Goal: Complete application form

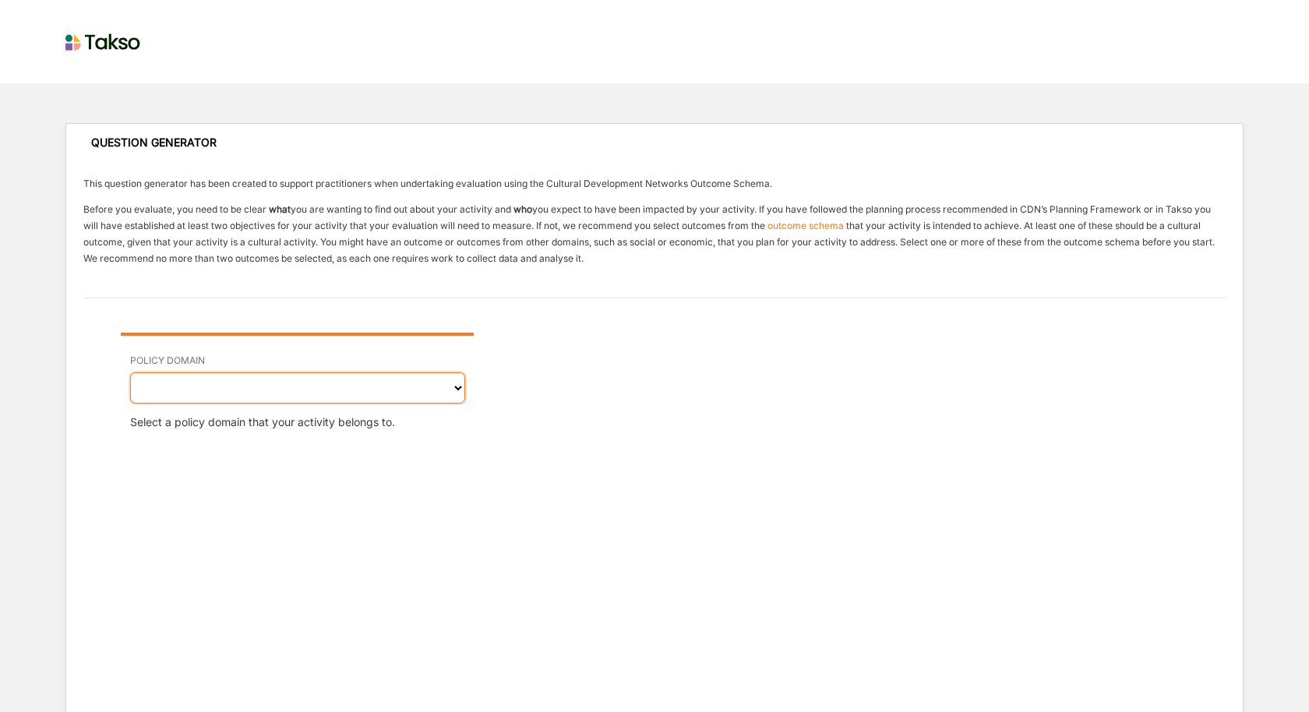
click at [295, 390] on select "Cultural Social Economic Governance Environmental" at bounding box center [297, 388] width 335 height 31
select select "2"
click at [130, 373] on select "Cultural Social Economic Governance Environmental" at bounding box center [297, 388] width 335 height 31
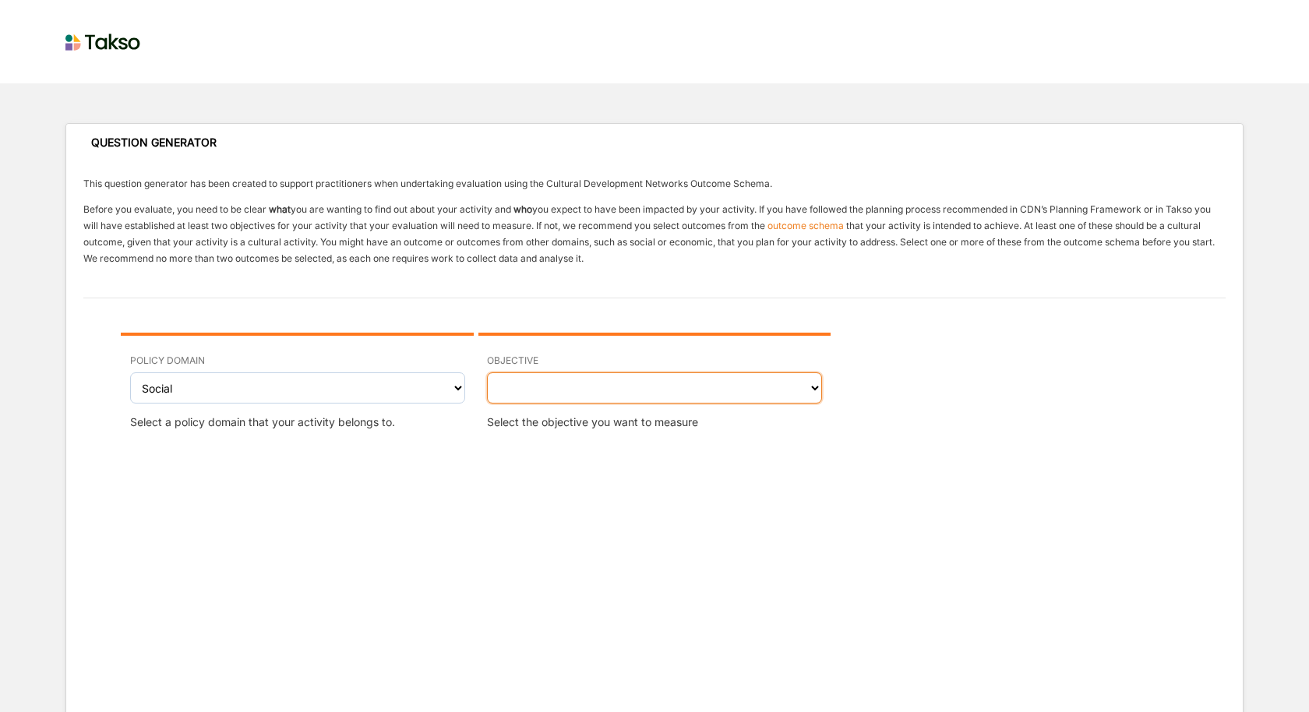
click at [634, 392] on select "Wellbeing (physical and/or mental) improved Sense of safety and security increa…" at bounding box center [654, 388] width 335 height 31
select select "9"
click at [487, 373] on select "Wellbeing (physical and/or mental) improved Sense of safety and security increa…" at bounding box center [654, 388] width 335 height 31
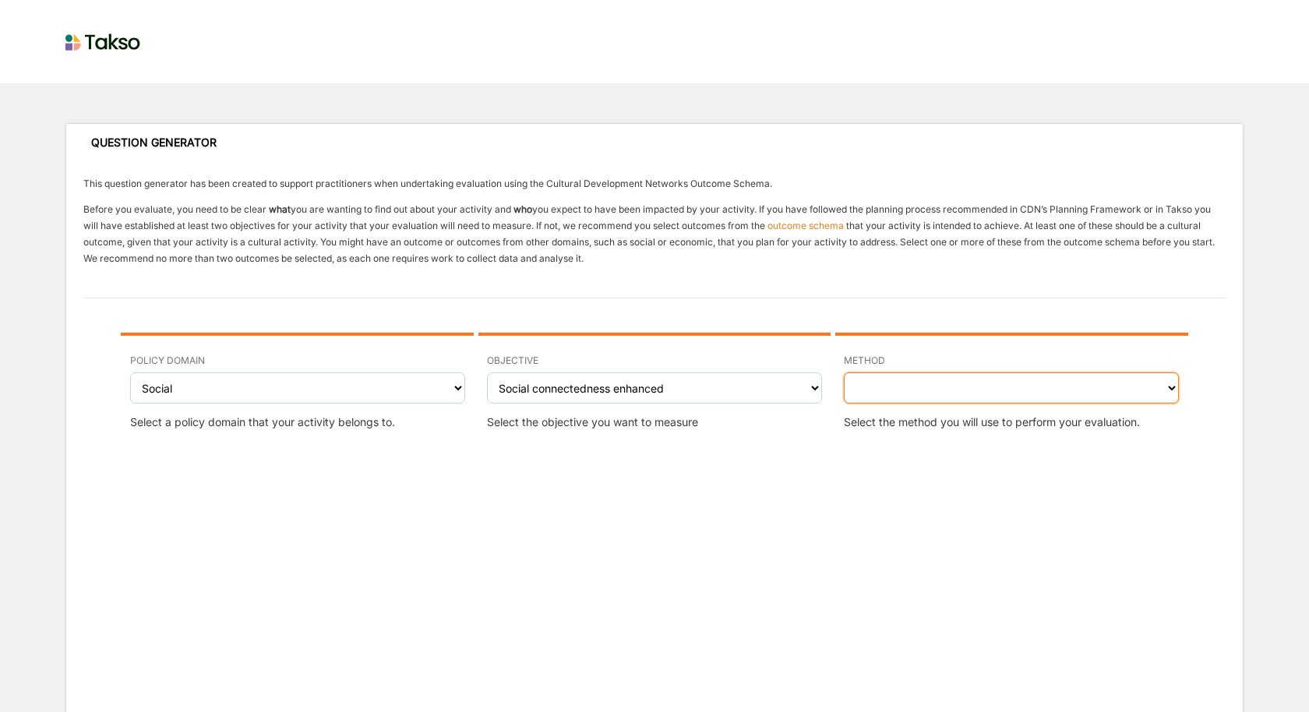
click at [925, 395] on select "Interview - participant Questionnaire - participant Focus Group - participants …" at bounding box center [1011, 388] width 335 height 31
select select "2"
click at [844, 373] on select "Interview - participant Questionnaire - participant Focus Group - participants …" at bounding box center [1011, 388] width 335 height 31
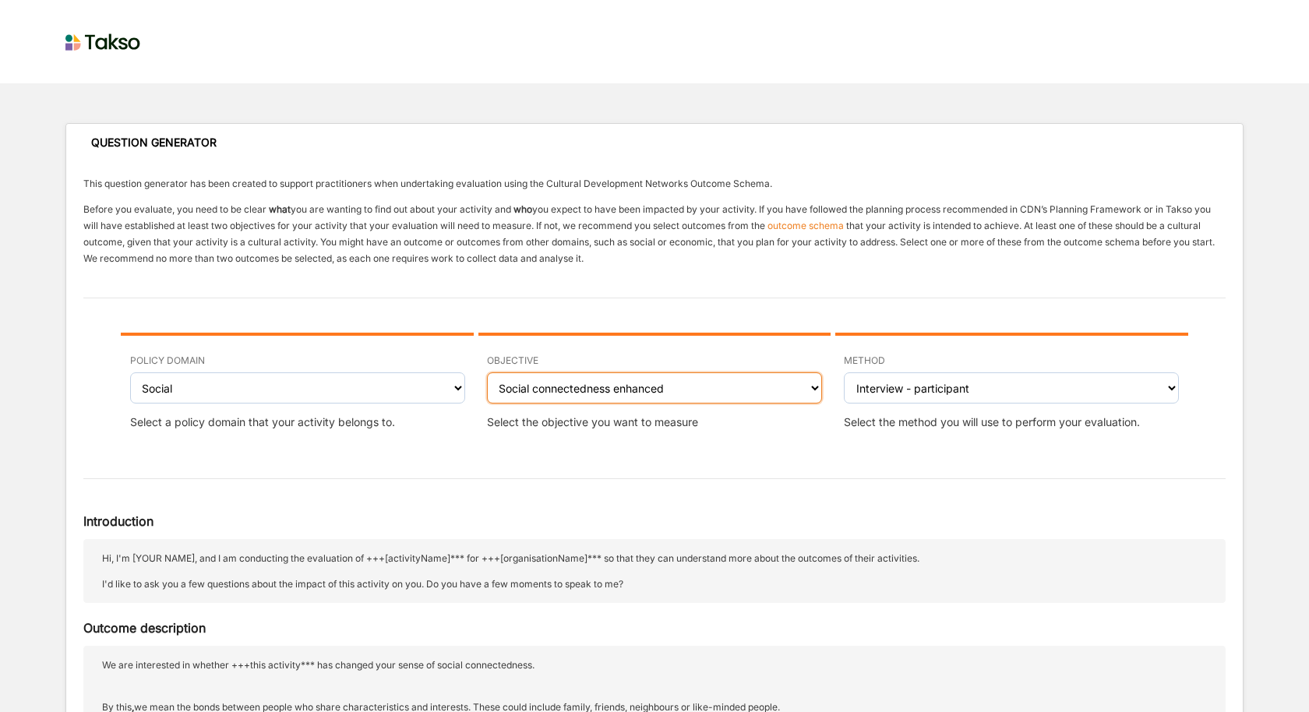
click at [645, 388] on select "Wellbeing (physical and/or mental) improved Sense of safety and security increa…" at bounding box center [654, 388] width 335 height 31
click at [487, 373] on select "Wellbeing (physical and/or mental) improved Sense of safety and security increa…" at bounding box center [654, 388] width 335 height 31
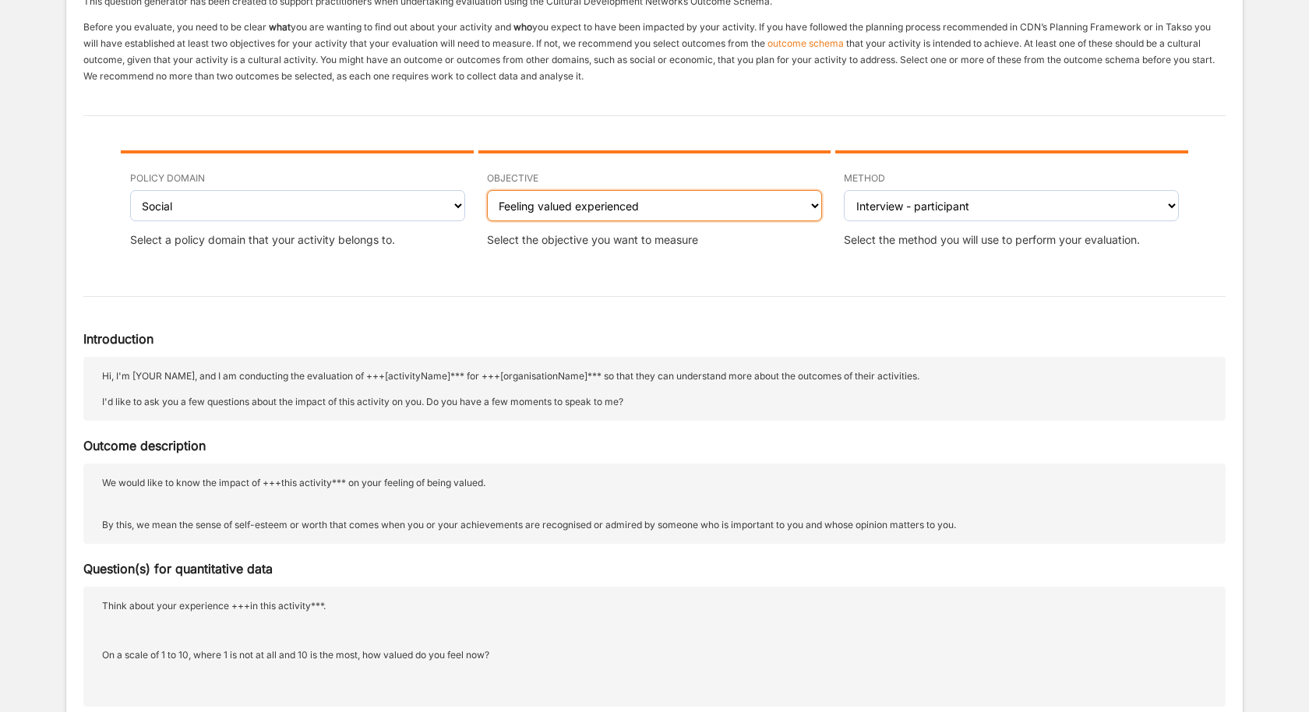
scroll to position [183, 0]
click at [728, 196] on select "Wellbeing (physical and/or mental) improved Sense of safety and security increa…" at bounding box center [654, 204] width 335 height 31
select select "6"
click at [487, 189] on select "Wellbeing (physical and/or mental) improved Sense of safety and security increa…" at bounding box center [654, 204] width 335 height 31
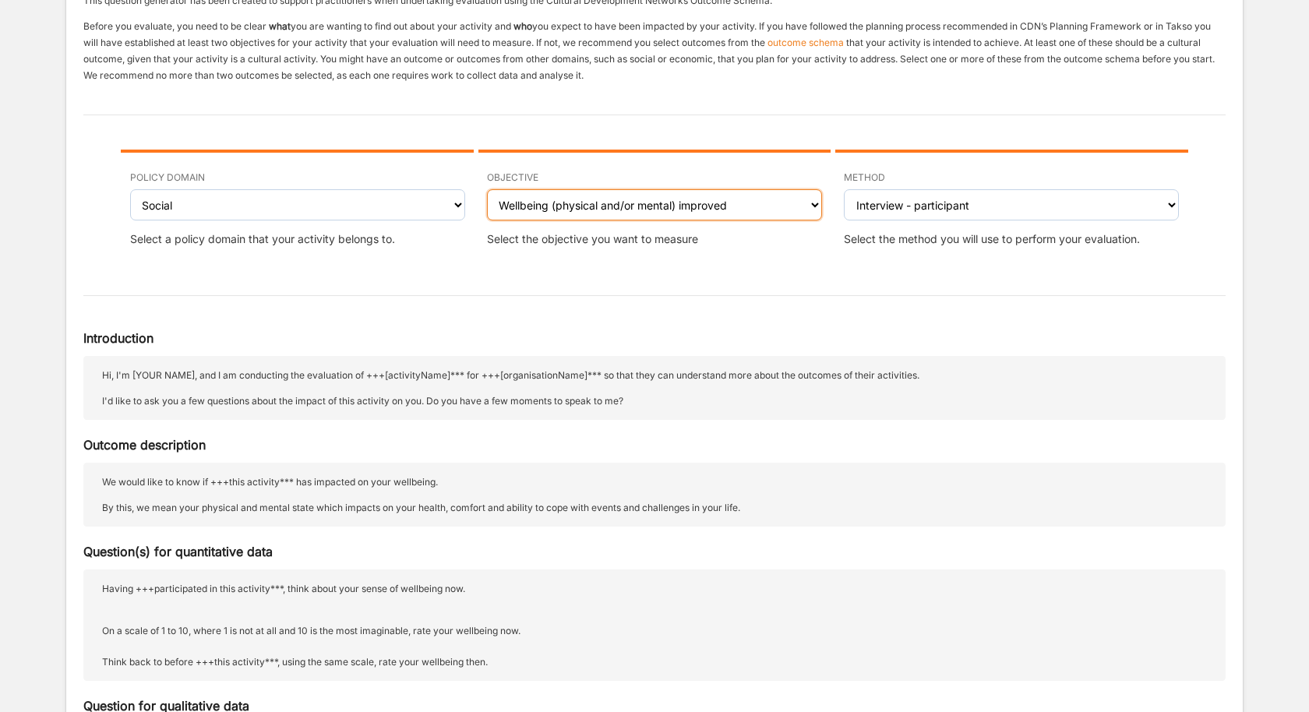
click at [723, 205] on select "Wellbeing (physical and/or mental) improved Sense of safety and security increa…" at bounding box center [654, 204] width 335 height 31
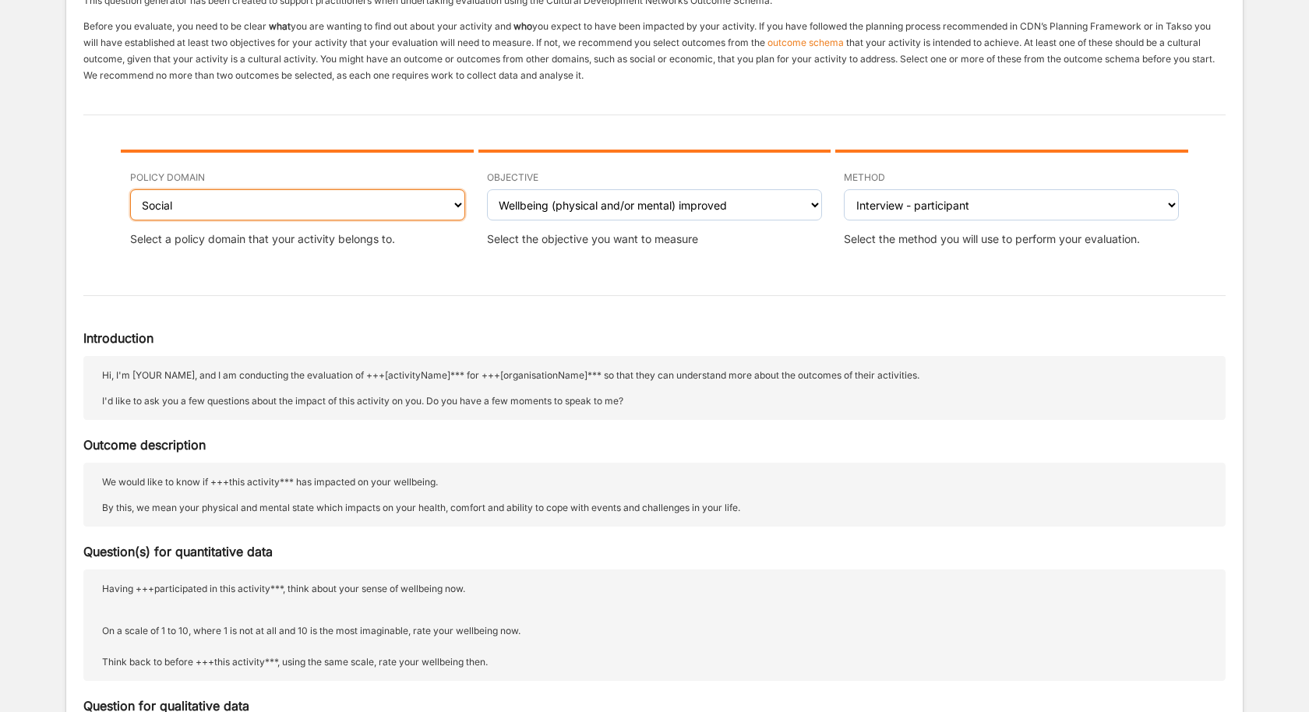
click at [361, 211] on select "Cultural Social Economic Governance Environmental" at bounding box center [297, 204] width 335 height 31
select select "1"
click at [130, 189] on select "Cultural Social Economic Governance Environmental" at bounding box center [297, 204] width 335 height 31
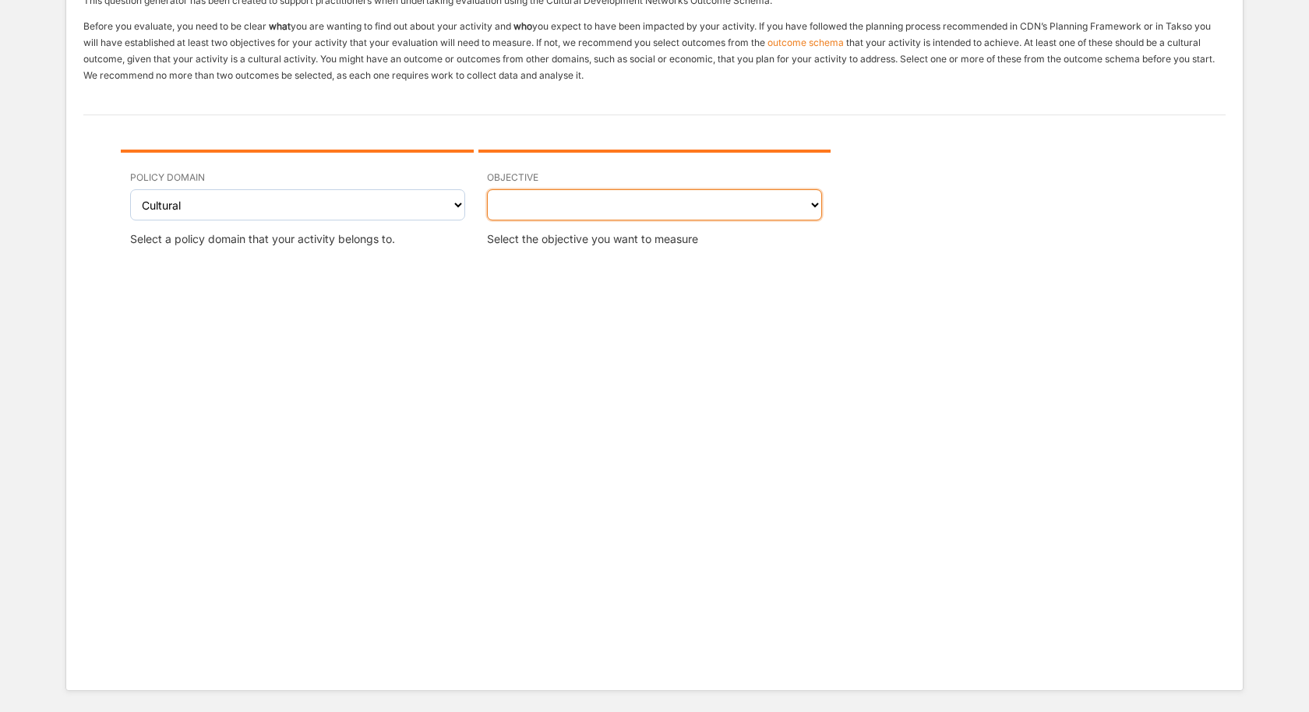
click at [625, 203] on select "Creativity stimulated Aesthetic enrichment experienced Knowledge, ideas and ins…" at bounding box center [654, 204] width 335 height 31
select select "4"
click at [487, 189] on select "Creativity stimulated Aesthetic enrichment experienced Knowledge, ideas and ins…" at bounding box center [654, 204] width 335 height 31
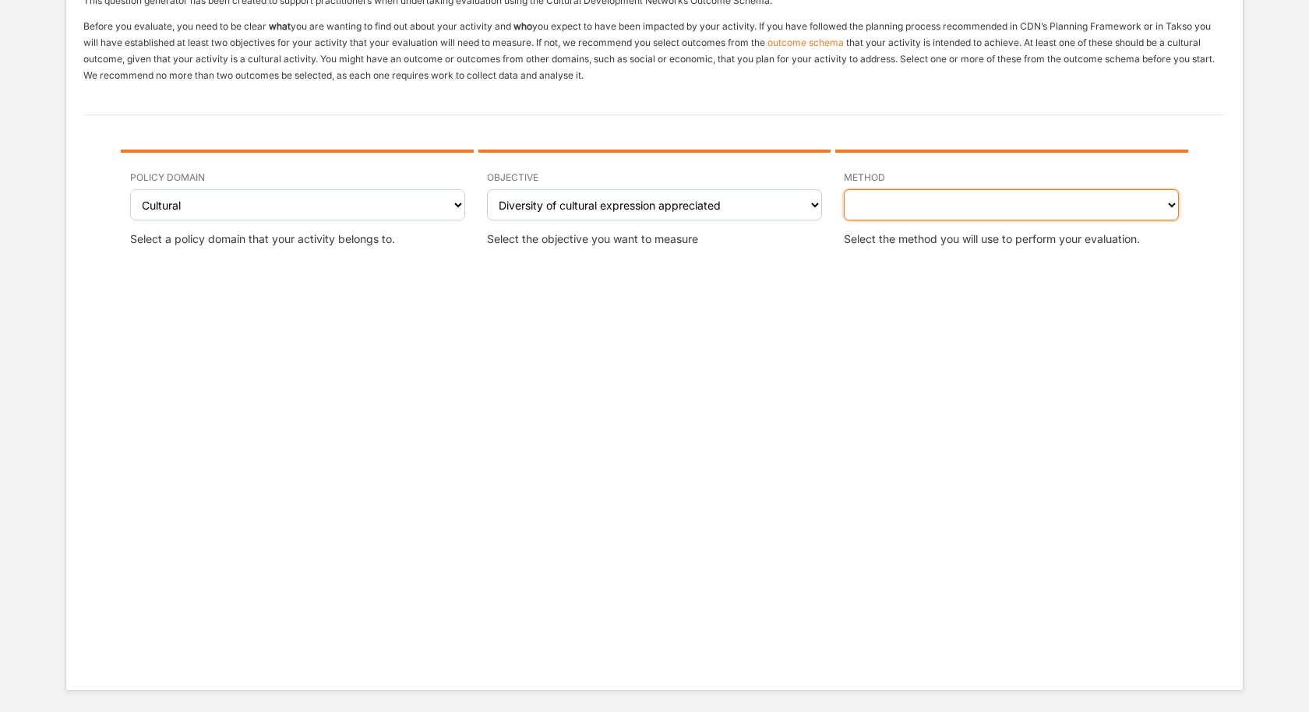
click at [936, 207] on select "Interview - participant Questionnaire - participant Focus Group - participants …" at bounding box center [1011, 204] width 335 height 31
select select "3"
click at [844, 189] on select "Interview - participant Questionnaire - participant Focus Group - participants …" at bounding box center [1011, 204] width 335 height 31
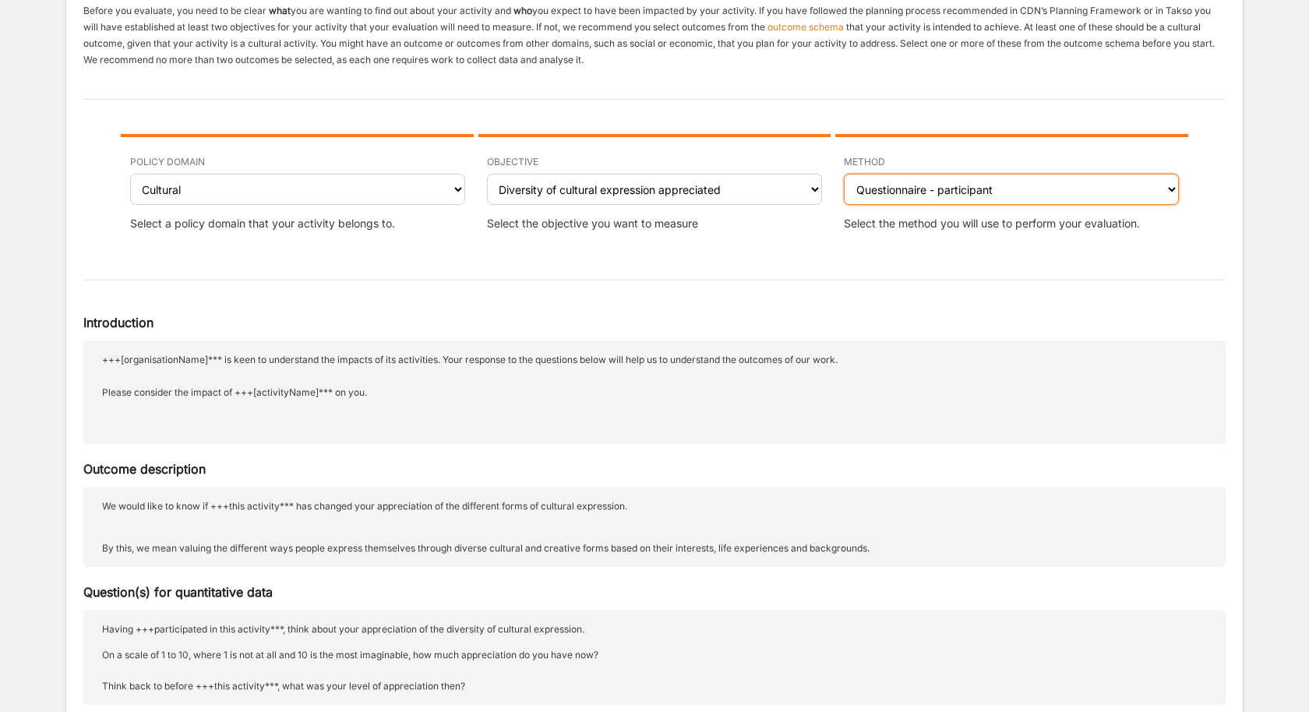
scroll to position [203, 0]
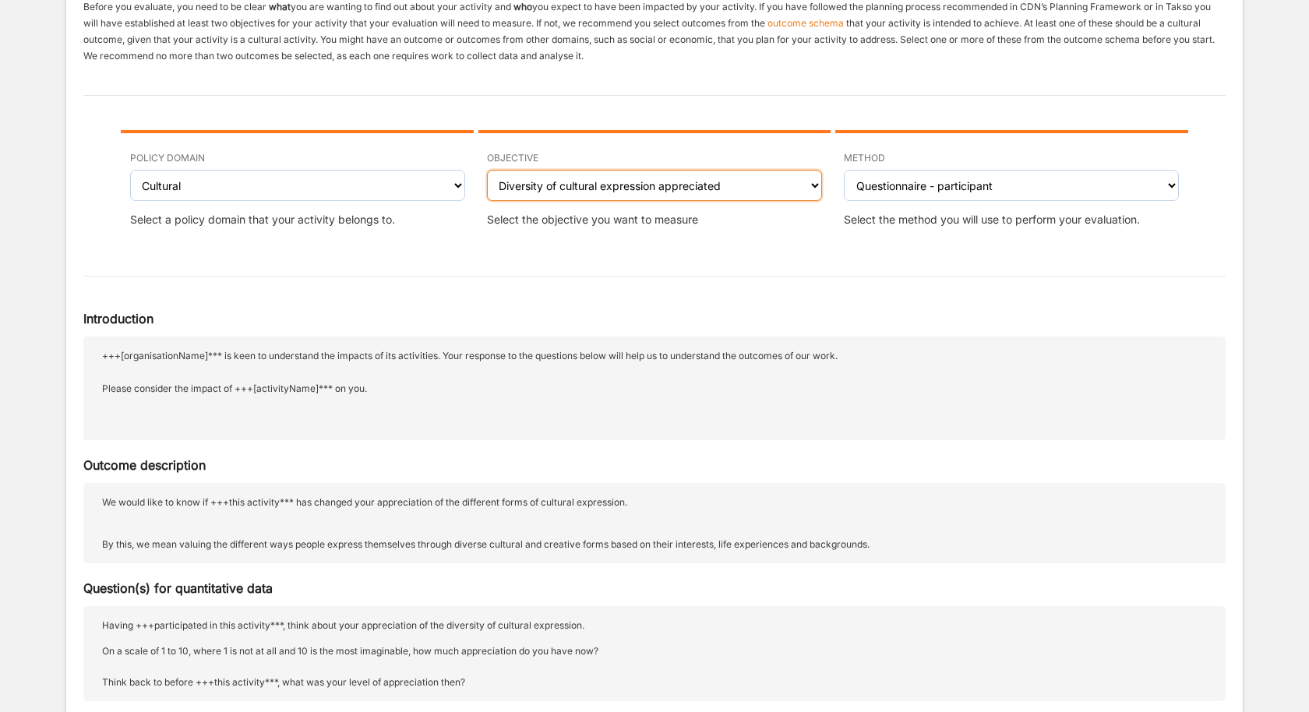
click at [752, 183] on select "Creativity stimulated Aesthetic enrichment experienced Knowledge, ideas and ins…" at bounding box center [654, 185] width 335 height 31
click at [487, 170] on select "Creativity stimulated Aesthetic enrichment experienced Knowledge, ideas and ins…" at bounding box center [654, 185] width 335 height 31
click at [772, 180] on select "Creativity stimulated Aesthetic enrichment experienced Knowledge, ideas and ins…" at bounding box center [654, 185] width 335 height 31
select select "3"
click at [487, 170] on select "Creativity stimulated Aesthetic enrichment experienced Knowledge, ideas and ins…" at bounding box center [654, 185] width 335 height 31
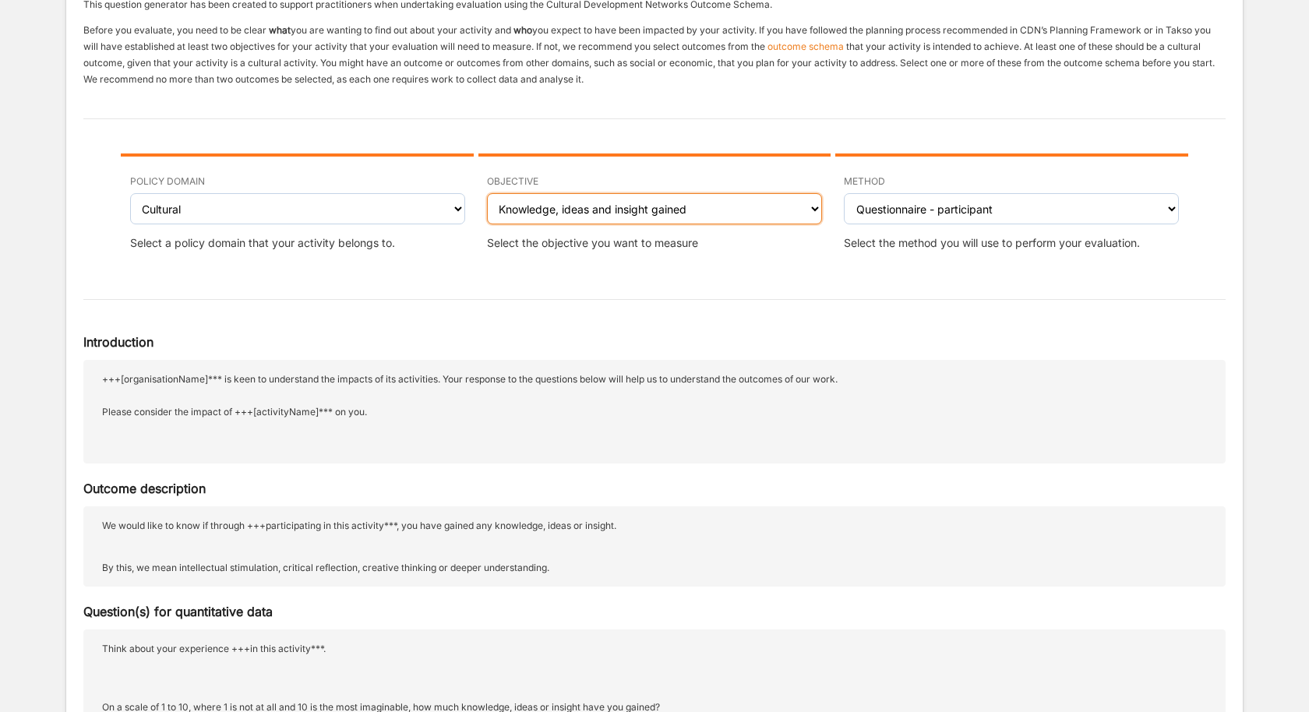
scroll to position [170, 0]
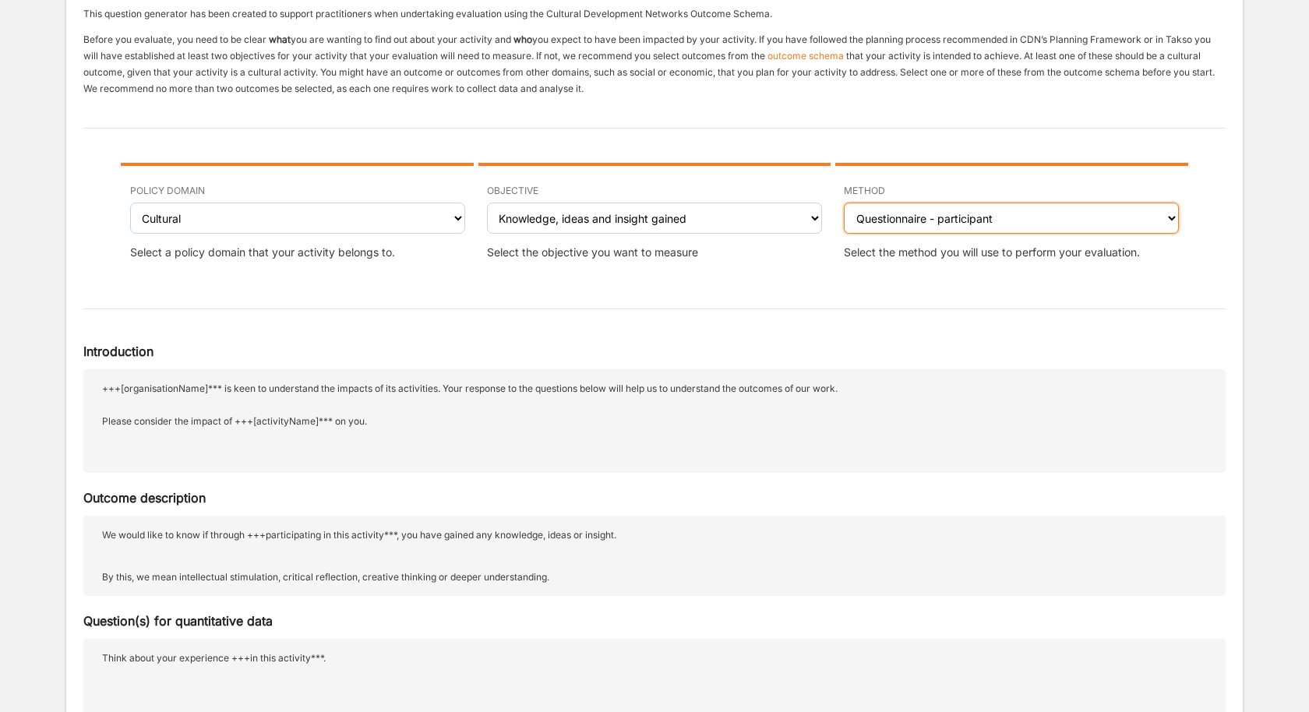
click at [941, 216] on select "Interview - participant Questionnaire - participant Focus Group - participants …" at bounding box center [1011, 218] width 335 height 31
click at [844, 203] on select "Interview - participant Questionnaire - participant Focus Group - participants …" at bounding box center [1011, 218] width 335 height 31
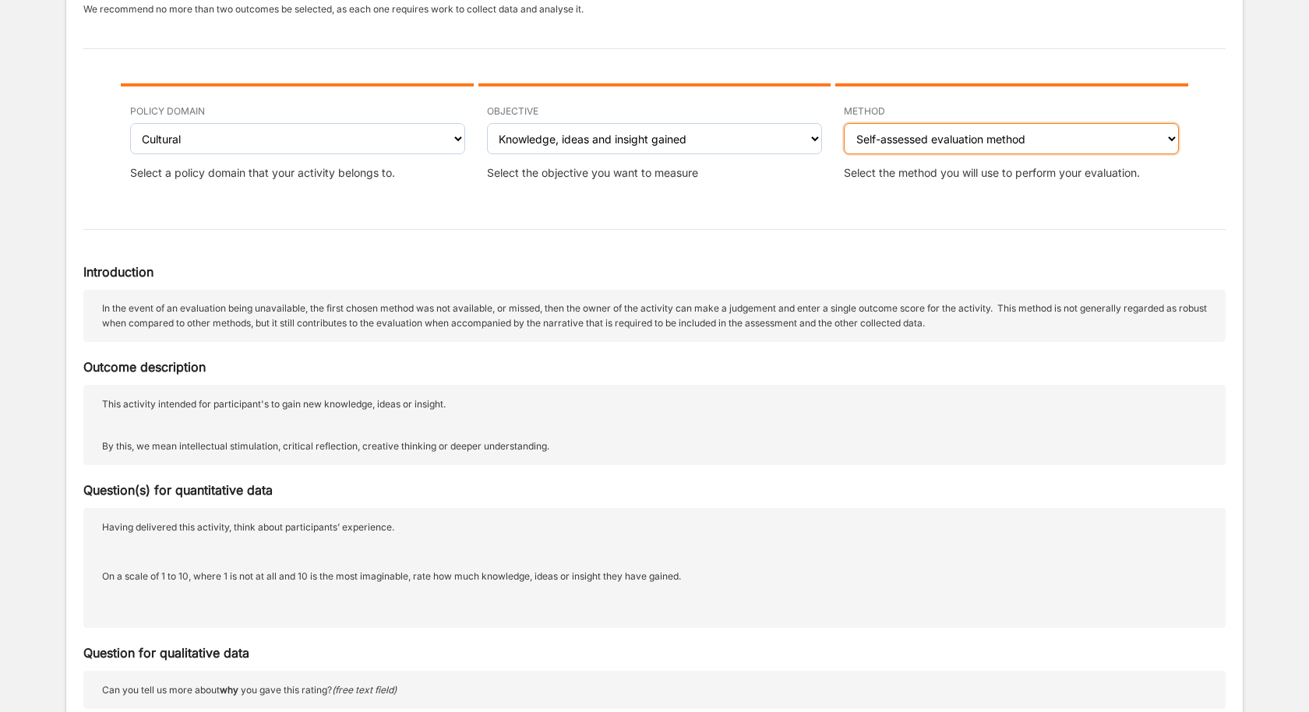
scroll to position [110, 0]
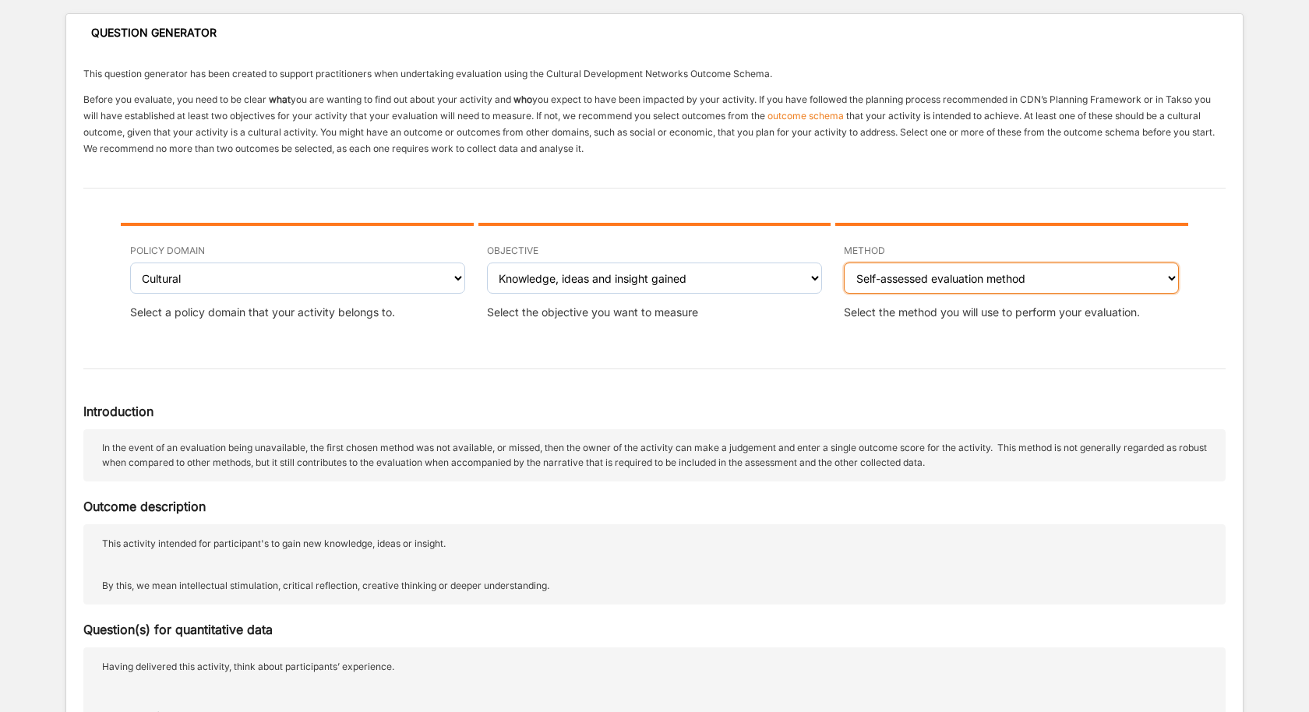
click at [946, 279] on select "Interview - participant Questionnaire - participant Focus Group - participants …" at bounding box center [1011, 278] width 335 height 31
select select "4"
click at [844, 263] on select "Interview - participant Questionnaire - participant Focus Group - participants …" at bounding box center [1011, 278] width 335 height 31
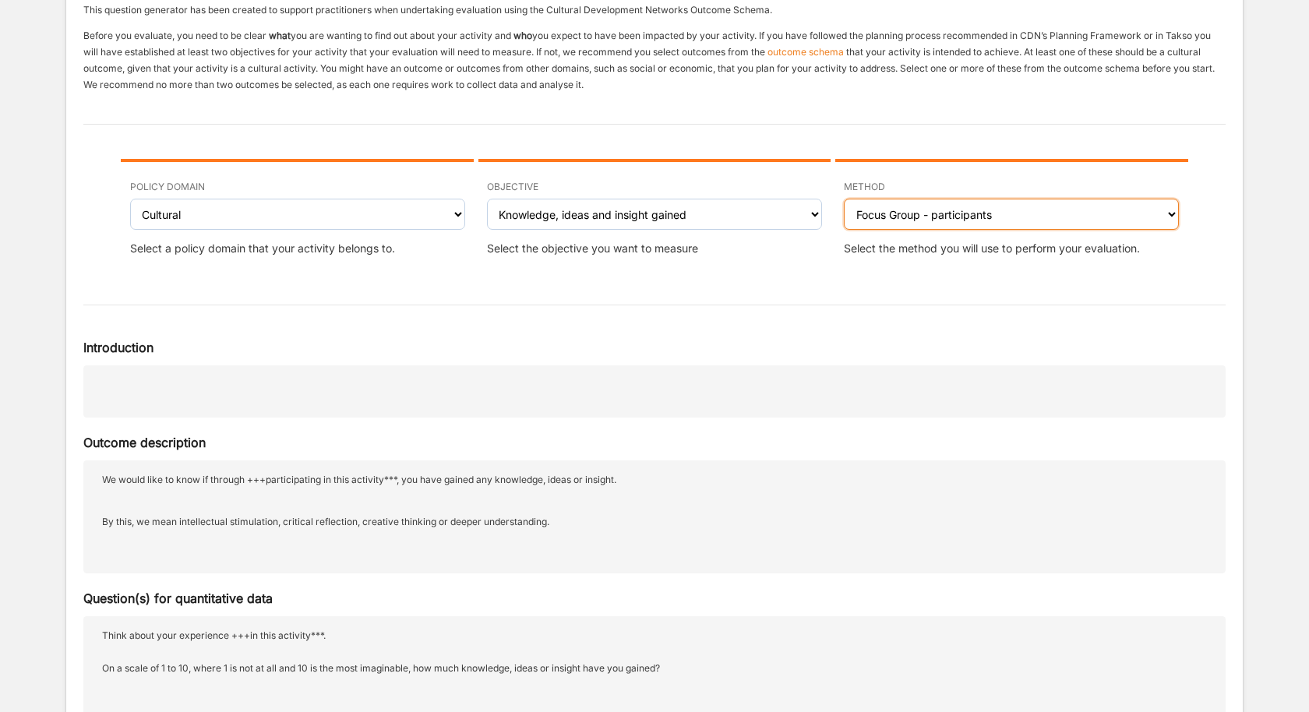
scroll to position [145, 0]
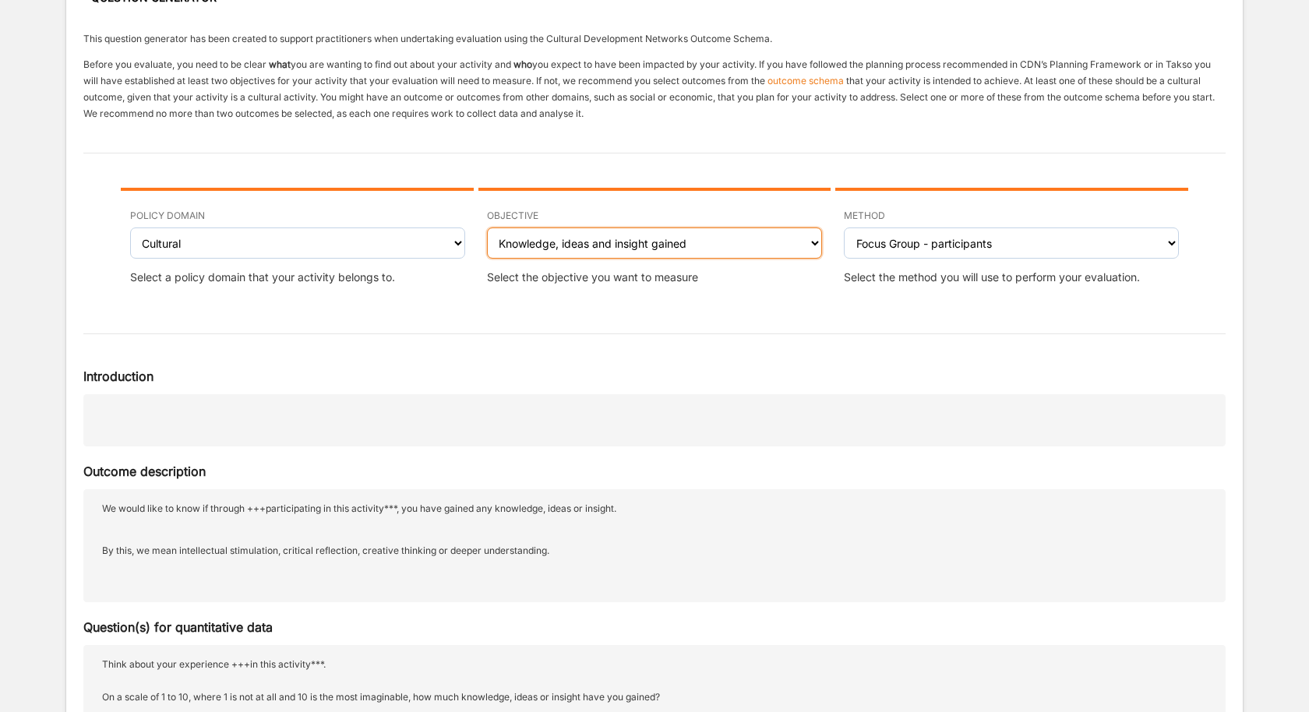
click at [684, 251] on select "Creativity stimulated Aesthetic enrichment experienced Knowledge, ideas and ins…" at bounding box center [654, 243] width 335 height 31
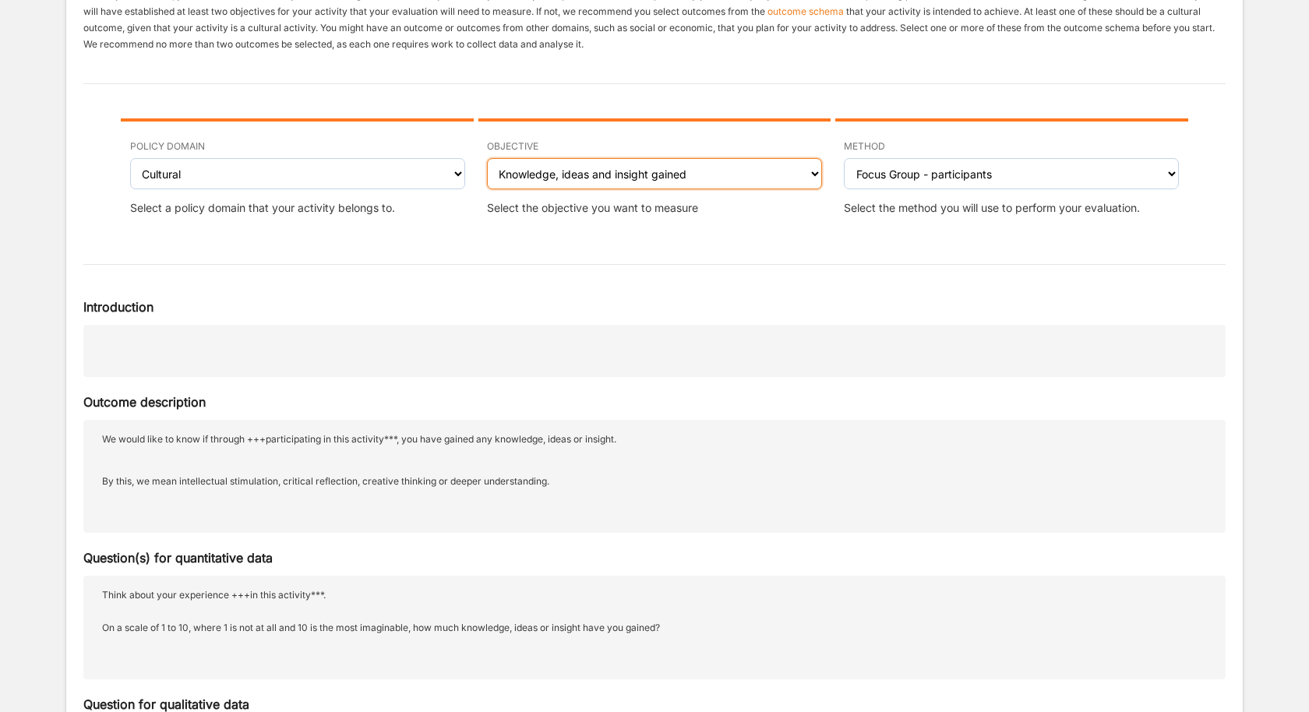
scroll to position [331, 0]
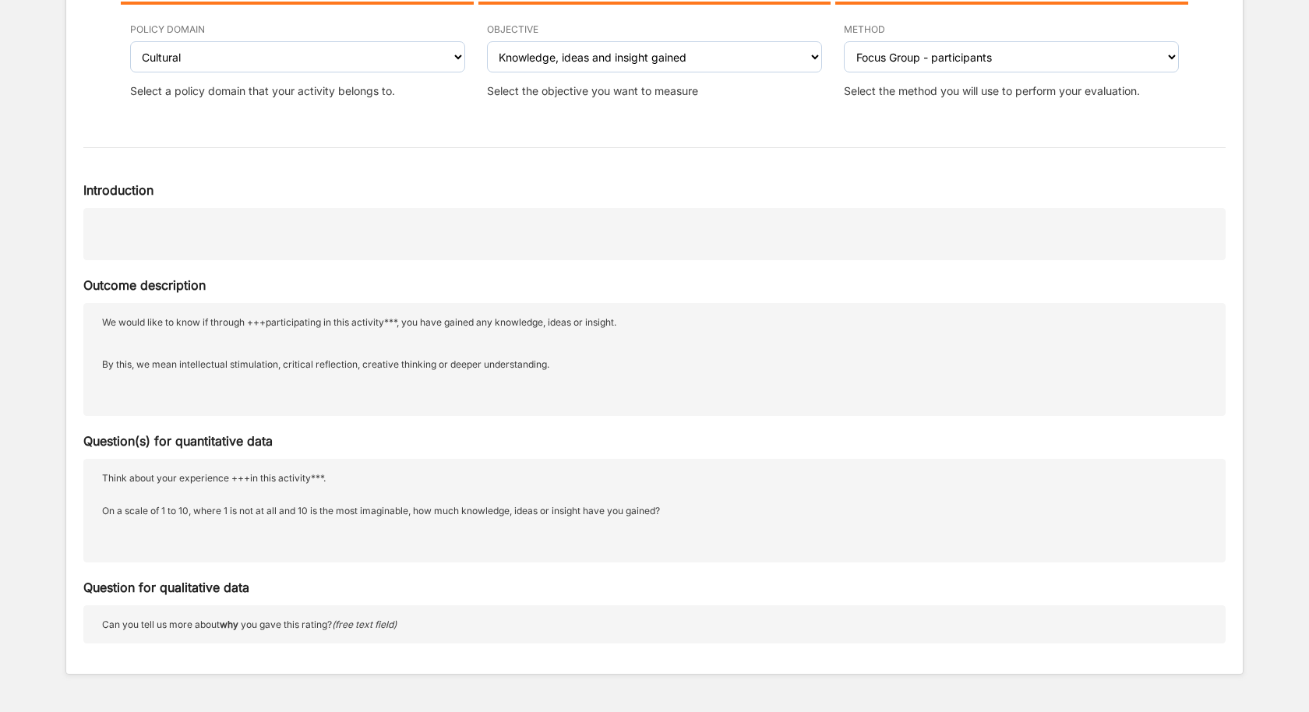
click at [253, 511] on p "Think about your experience +++in this activity***. On a scale of 1 to 10, wher…" at bounding box center [654, 511] width 1105 height 82
drag, startPoint x: 684, startPoint y: 511, endPoint x: 416, endPoint y: 512, distance: 267.4
click at [416, 512] on p "Think about your experience +++in this activity***. On a scale of 1 to 10, wher…" at bounding box center [654, 511] width 1105 height 82
copy p "how much knowledge, ideas or insight have you gained?"
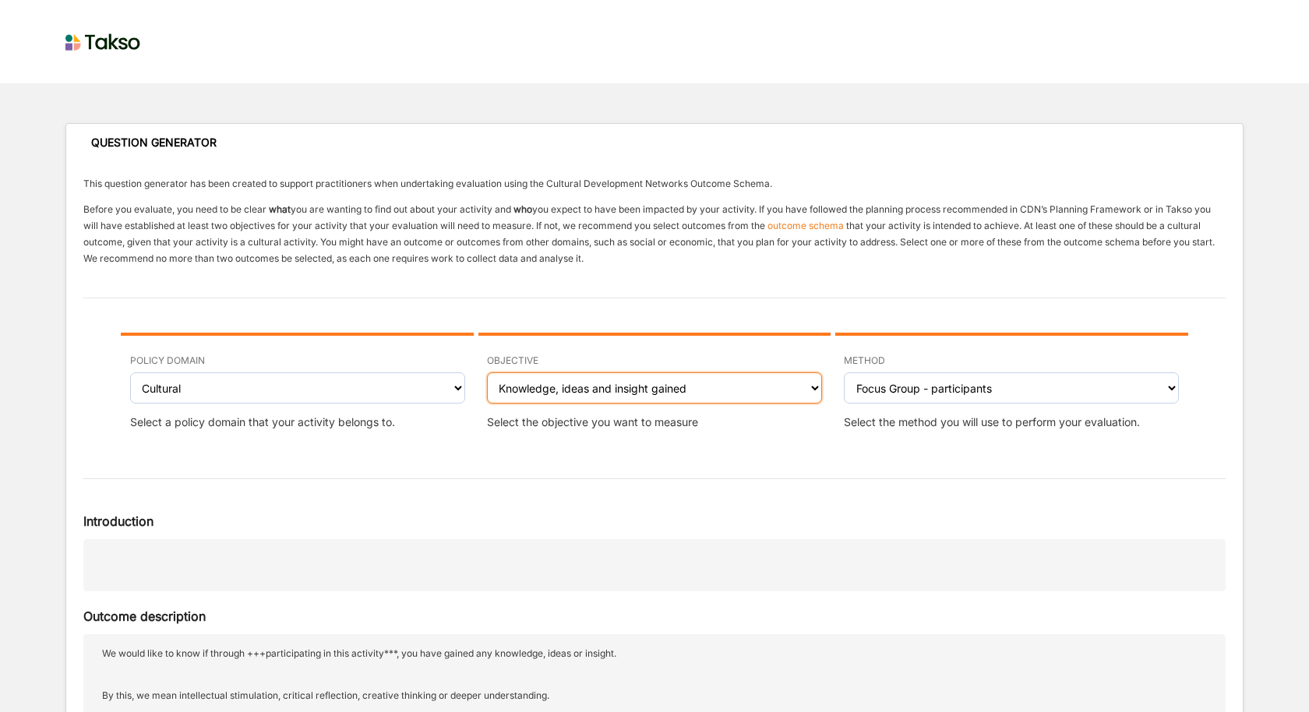
click at [617, 394] on select "Creativity stimulated Aesthetic enrichment experienced Knowledge, ideas and ins…" at bounding box center [654, 388] width 335 height 31
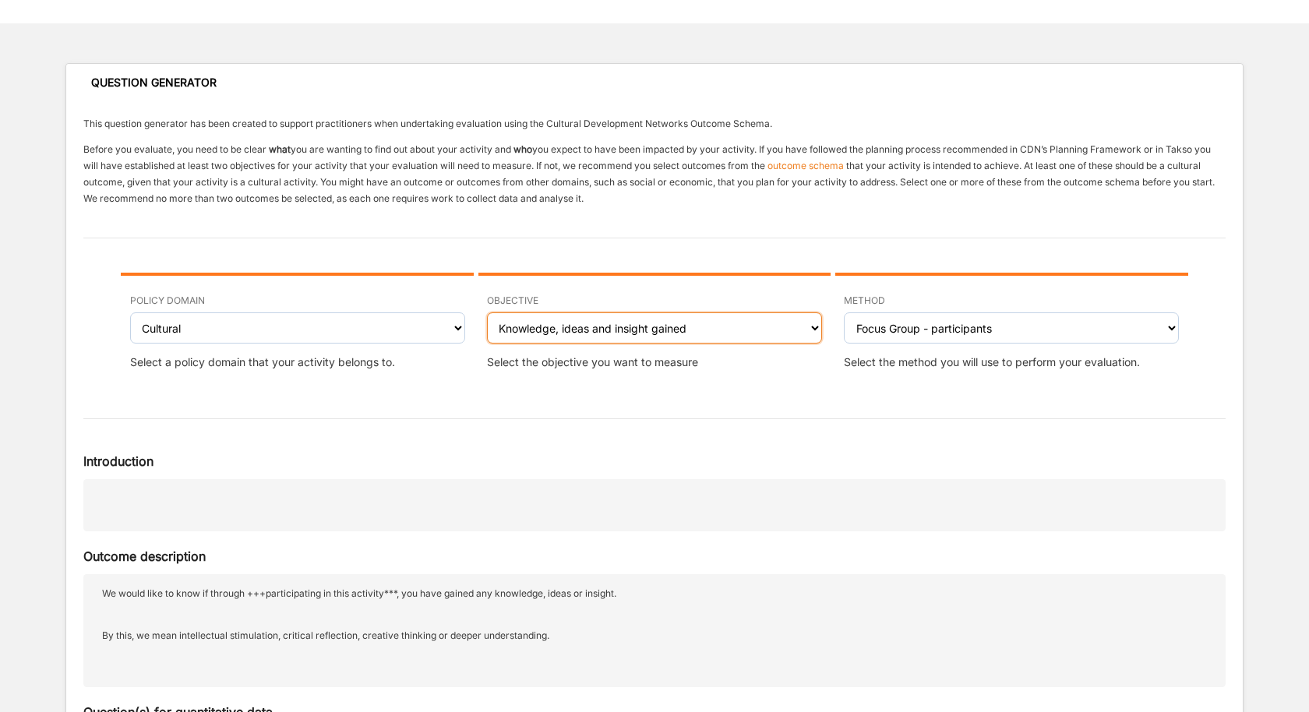
scroll to position [331, 0]
